Goal: Task Accomplishment & Management: Use online tool/utility

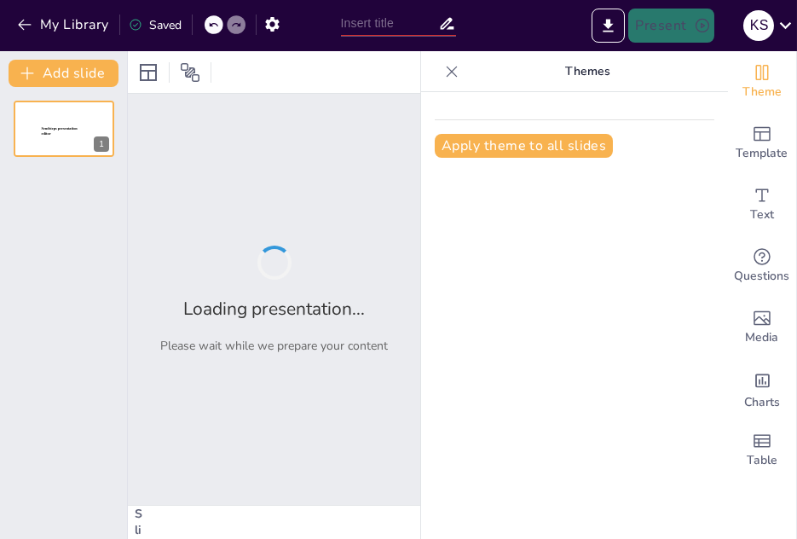
type input "New Sendsteps"
type input "Paso a Paso: Preparación de Pankeyks Deliciosos"
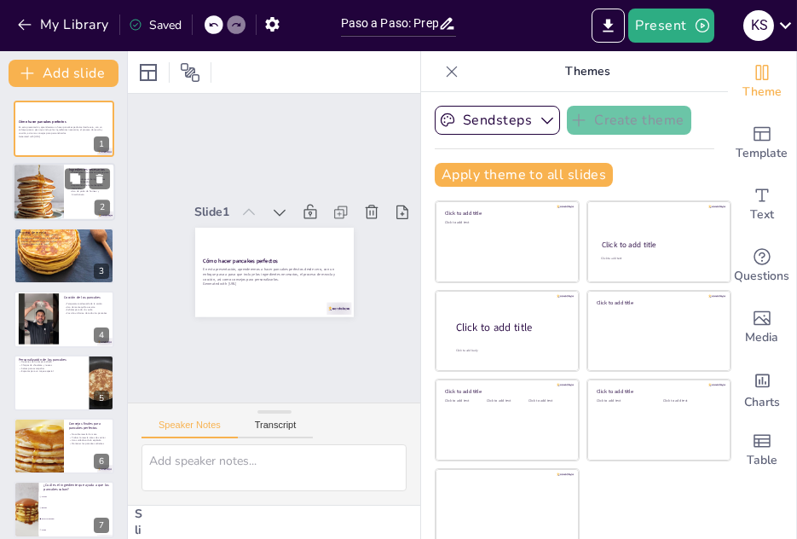
checkbox input "true"
click at [53, 188] on div at bounding box center [38, 193] width 58 height 58
type textarea "La precisión en la medición de los ingredientes es fundamental para lograr panc…"
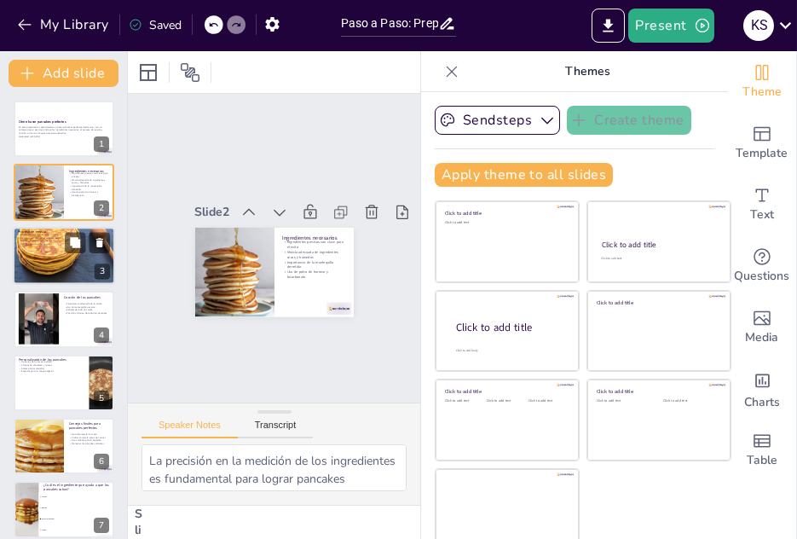
checkbox input "true"
click at [64, 234] on p "Mezcla de ingredientes secos primero" at bounding box center [64, 234] width 92 height 3
type textarea "Comenzar con los ingredientes secos asegura que se distribuyan uniformemente an…"
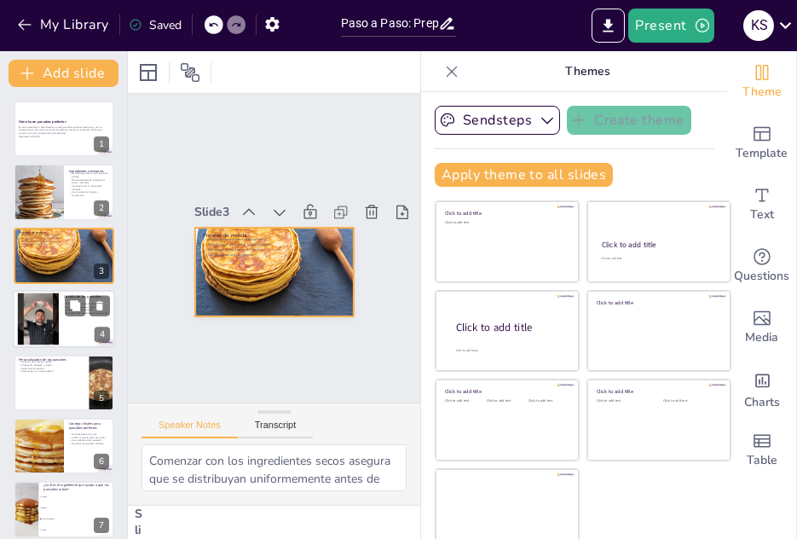
checkbox input "true"
click at [39, 301] on div at bounding box center [38, 319] width 92 height 52
type textarea "Mantener una temperatura adecuada es crucial para cocinar los pancakes de maner…"
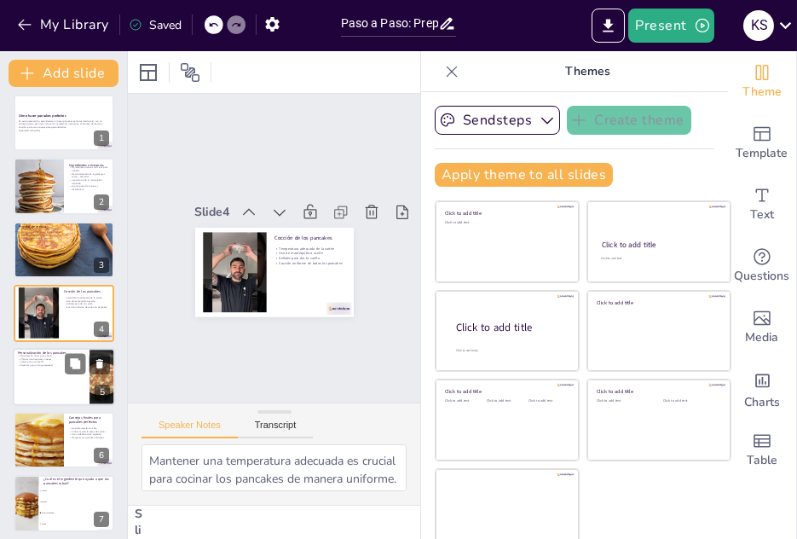
checkbox input "true"
click at [53, 350] on p "Personalización de los pancakes" at bounding box center [51, 352] width 66 height 5
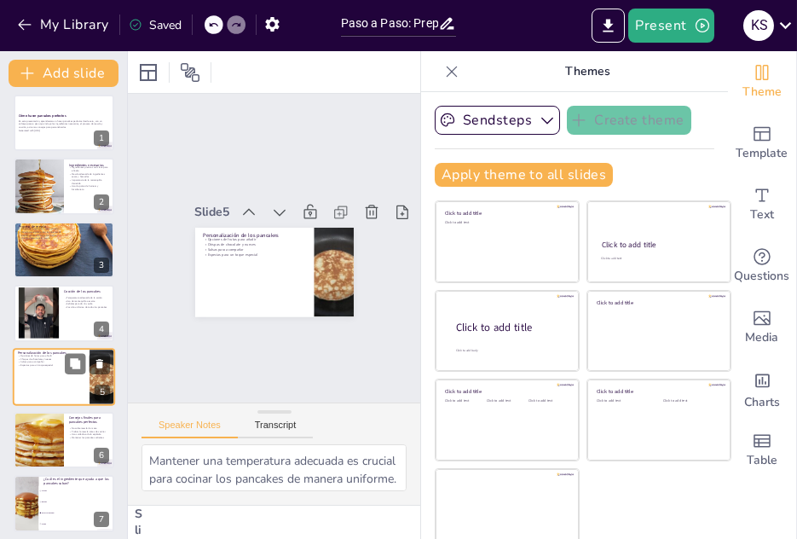
type textarea "Incorporar frutas a la mezcla no solo añade sabor, sino también nutrientes. Las…"
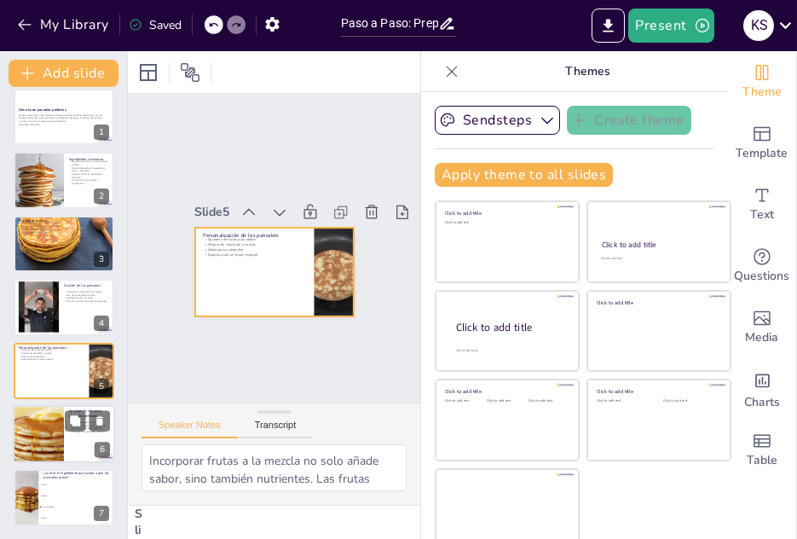
checkbox input "true"
click at [39, 435] on div at bounding box center [38, 434] width 87 height 58
type textarea "Este consejo es fundamental para mantener la ligereza de los pancakes. La sobre…"
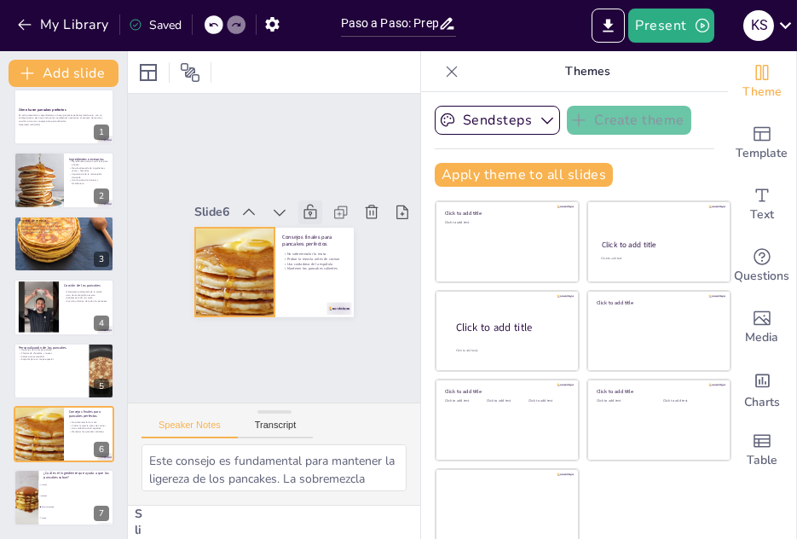
checkbox input "true"
click at [72, 20] on button "My Library" at bounding box center [64, 24] width 103 height 27
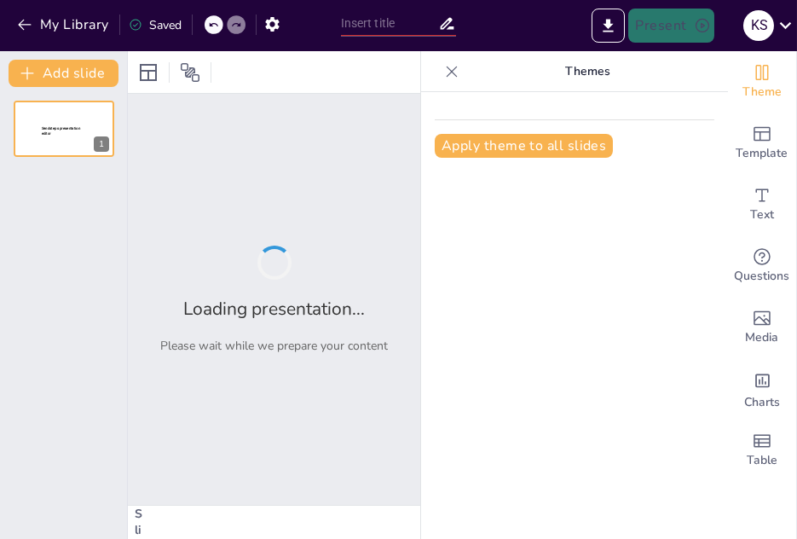
type input "New Sendsteps"
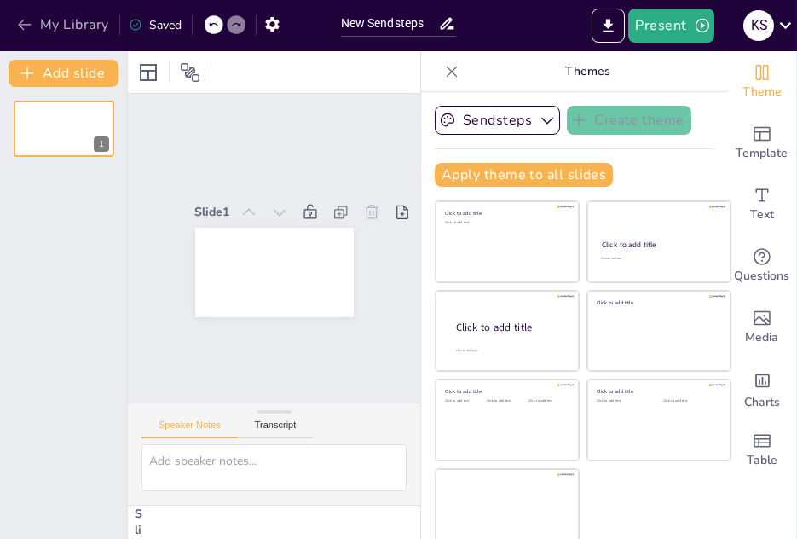
click at [30, 27] on icon "button" at bounding box center [24, 24] width 17 height 17
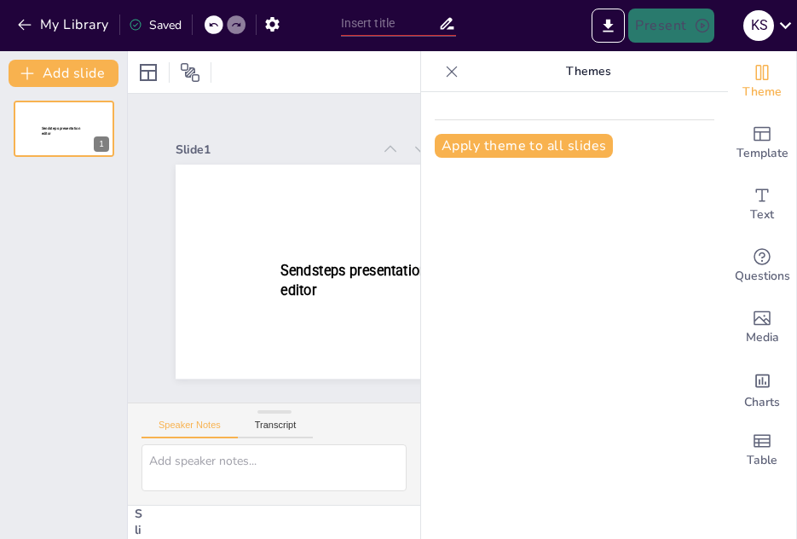
type input "New Sendsteps"
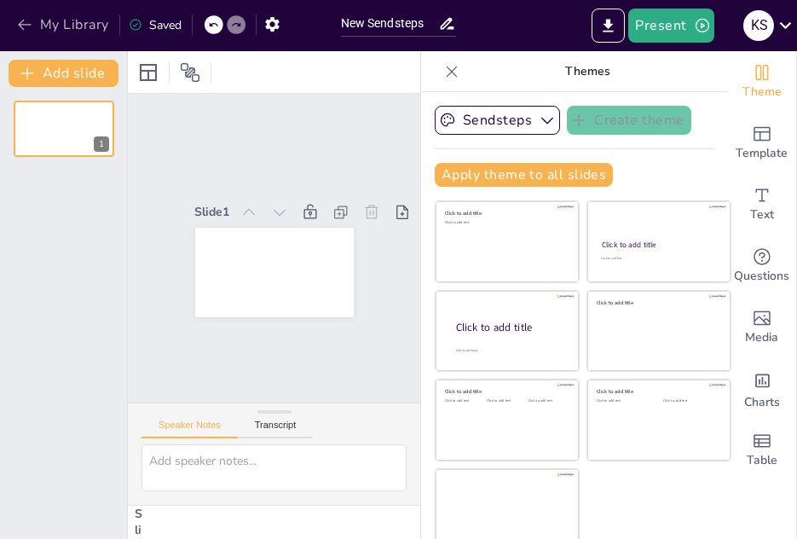
click at [64, 29] on button "My Library" at bounding box center [64, 24] width 103 height 27
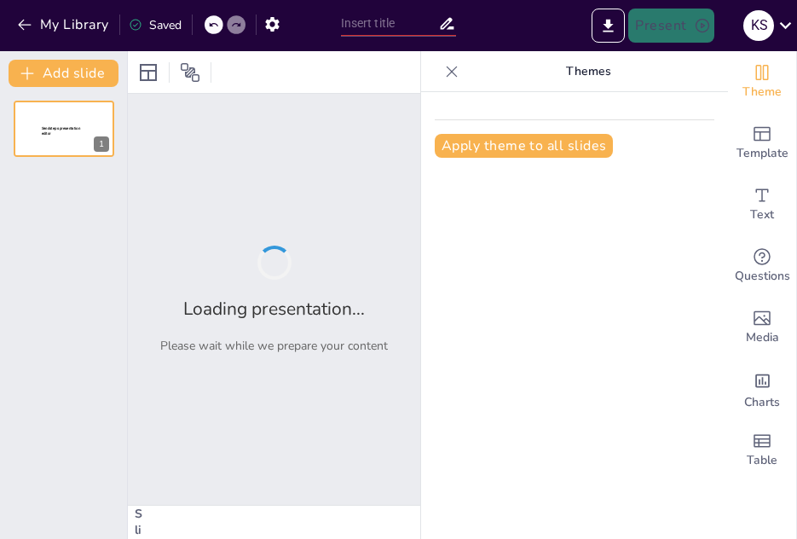
type input "Logros y Retos del Baloncesto Femenino en el Siglo XXI"
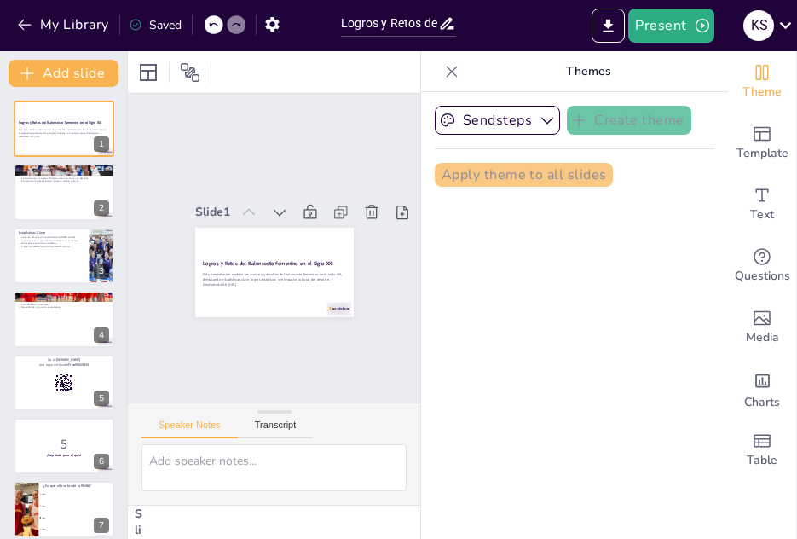
checkbox input "true"
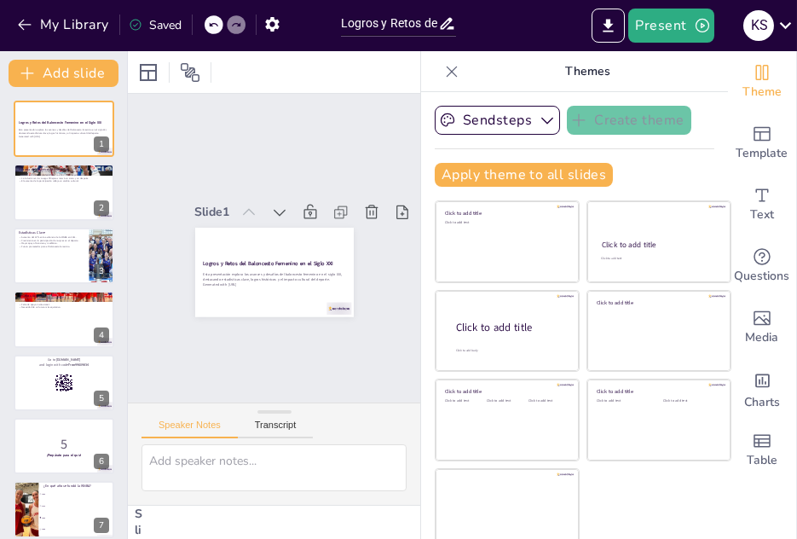
checkbox input "true"
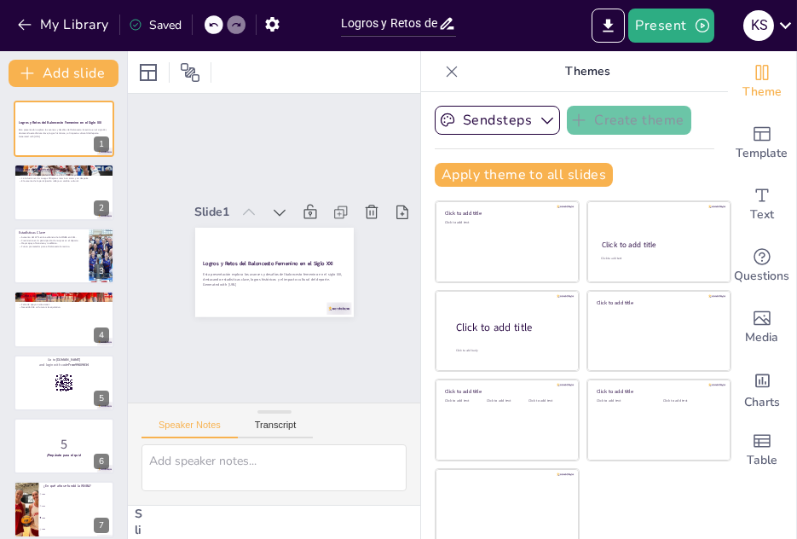
click at [11, 22] on div "My Library Saved" at bounding box center [144, 24] width 288 height 31
click at [27, 26] on icon "button" at bounding box center [24, 24] width 17 height 17
